Goal: Transaction & Acquisition: Purchase product/service

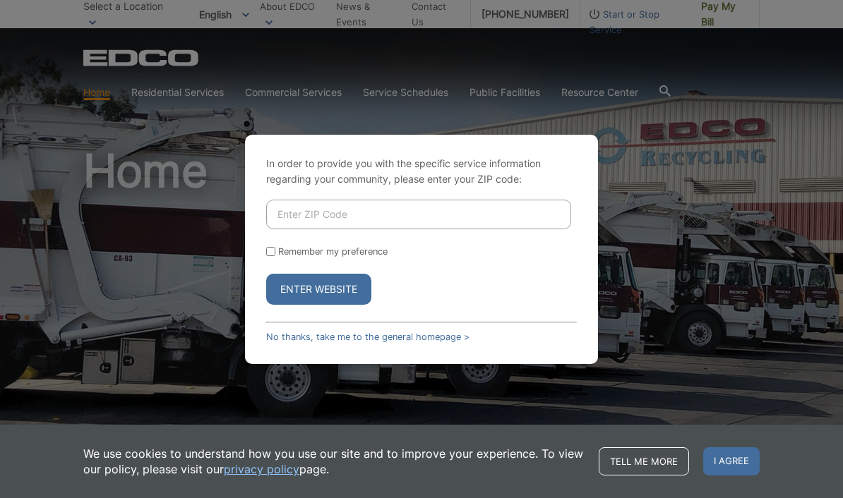
click at [395, 229] on input "Enter ZIP Code" at bounding box center [418, 215] width 305 height 30
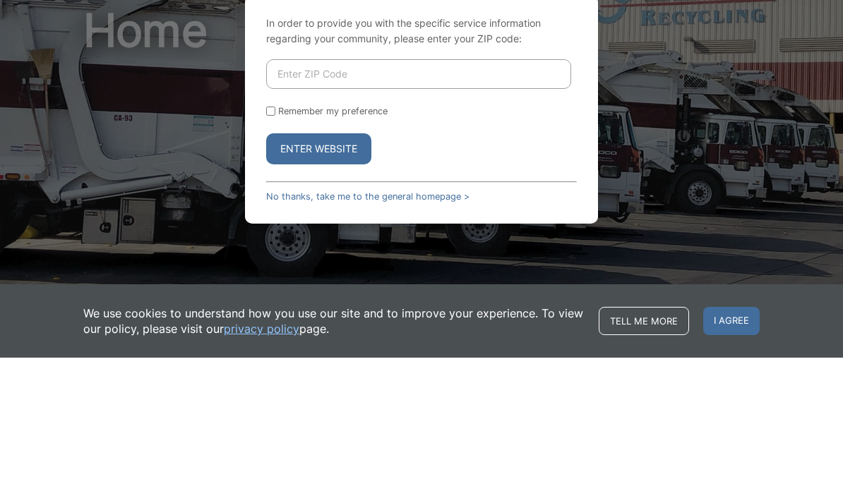
scroll to position [140, 0]
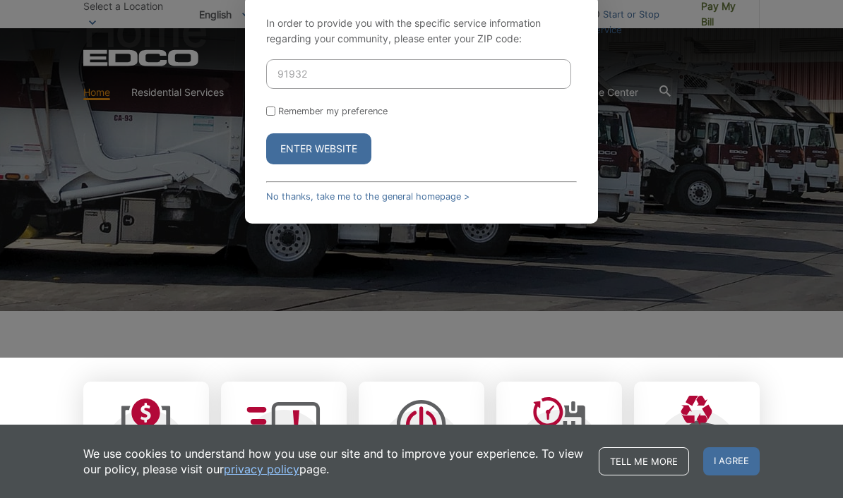
type input "91932"
click at [275, 116] on input "Remember my preference" at bounding box center [270, 111] width 9 height 9
checkbox input "true"
click at [344, 164] on button "Enter Website" at bounding box center [318, 148] width 105 height 31
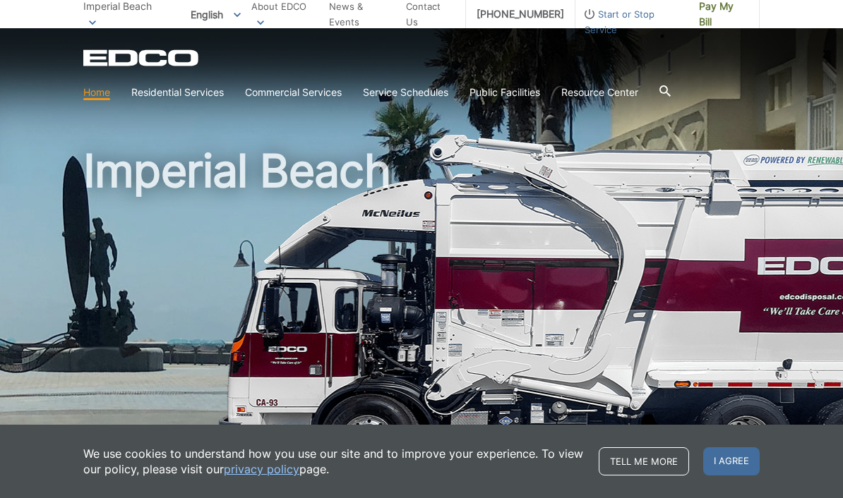
click at [735, 462] on span "I agree" at bounding box center [731, 461] width 56 height 28
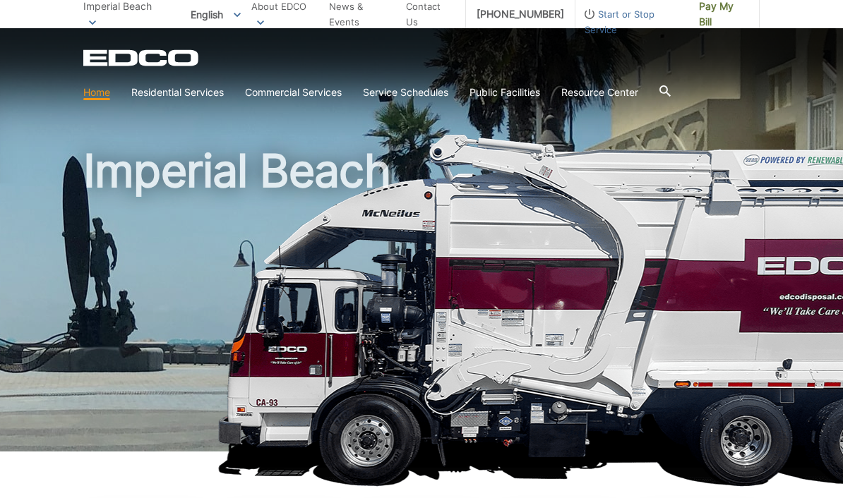
click at [480, 336] on h1 "Imperial Beach" at bounding box center [421, 303] width 676 height 310
click at [715, 12] on span "Pay My Bill" at bounding box center [723, 14] width 49 height 31
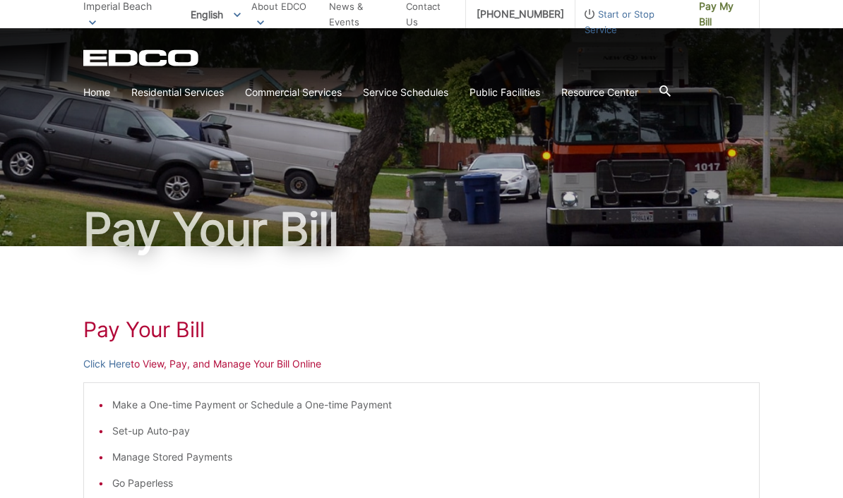
scroll to position [8, 0]
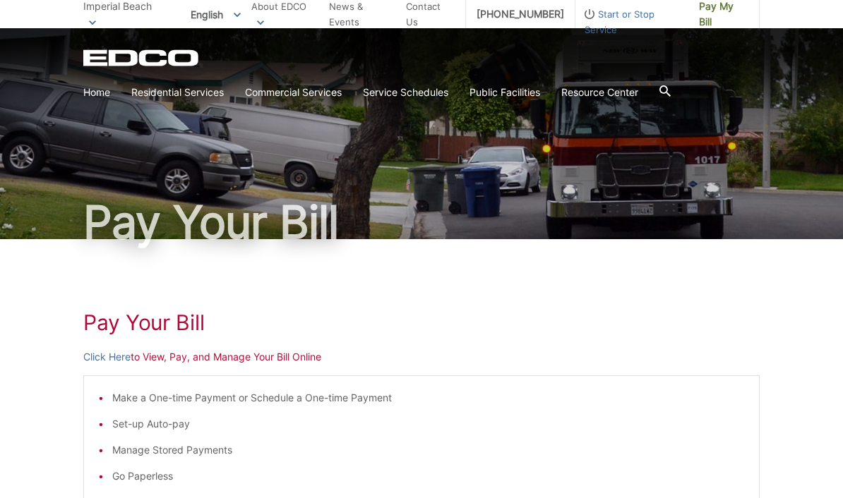
click at [200, 358] on p "Click Here to View, Pay, and Manage Your Bill Online" at bounding box center [421, 357] width 676 height 16
click at [107, 359] on link "Click Here" at bounding box center [106, 357] width 47 height 16
